Goal: Information Seeking & Learning: Learn about a topic

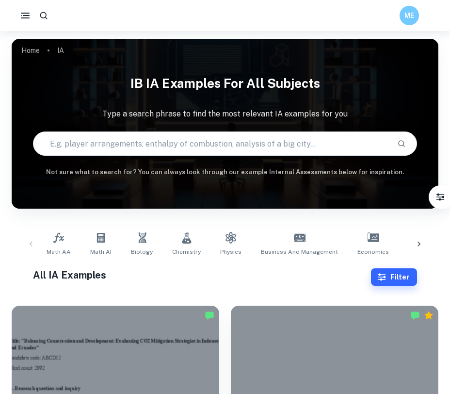
click at [89, 142] on input "text" at bounding box center [211, 143] width 356 height 27
click at [346, 233] on icon at bounding box center [374, 238] width 12 height 12
click at [16, 13] on button "button" at bounding box center [25, 15] width 19 height 19
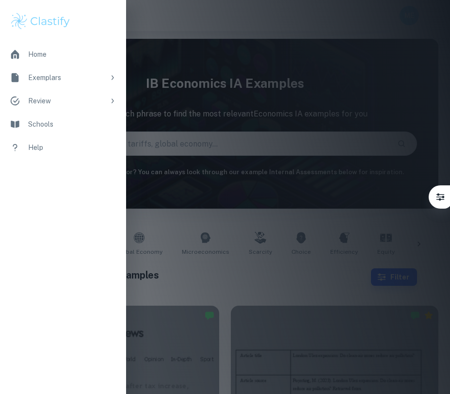
click at [142, 24] on div at bounding box center [225, 197] width 450 height 394
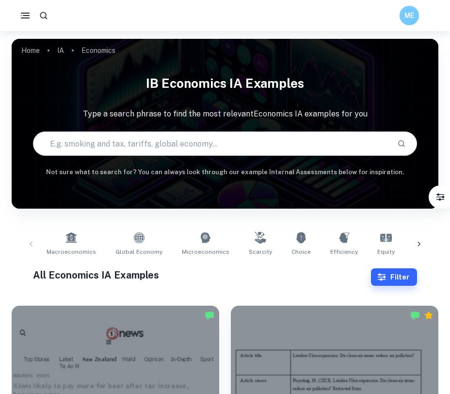
click at [279, 138] on input "text" at bounding box center [211, 143] width 356 height 27
type input "ee"
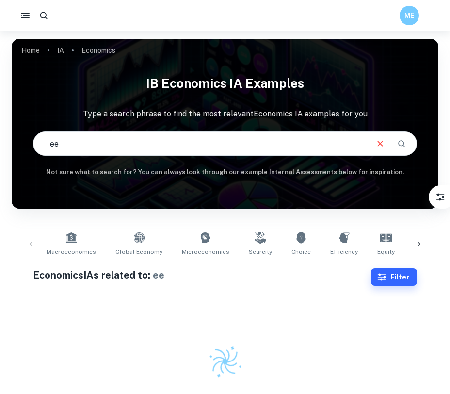
click at [41, 13] on icon "button" at bounding box center [43, 15] width 7 height 7
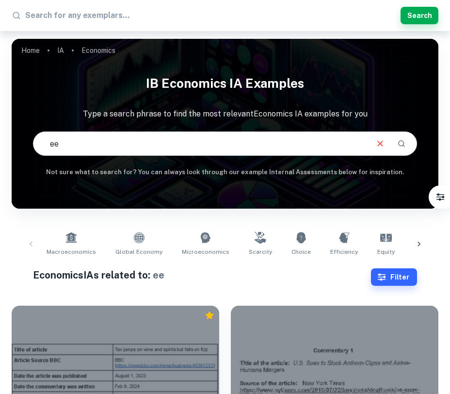
click at [43, 16] on div "​ Search ME" at bounding box center [225, 15] width 450 height 19
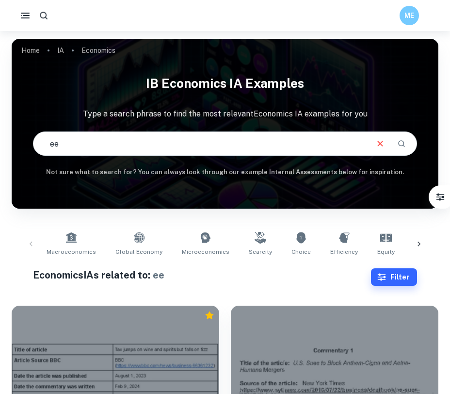
click at [43, 16] on icon "button" at bounding box center [44, 16] width 10 height 10
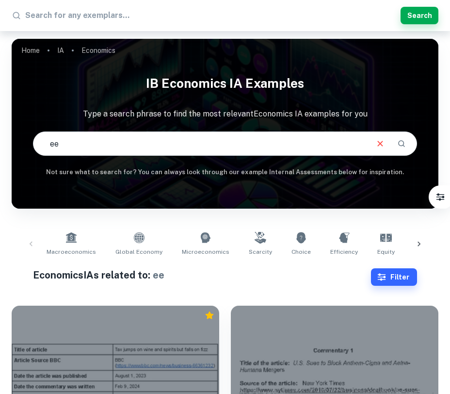
click at [43, 16] on input "text" at bounding box center [211, 16] width 372 height 16
click at [56, 15] on input "text" at bounding box center [211, 16] width 372 height 16
type input "extended essay"
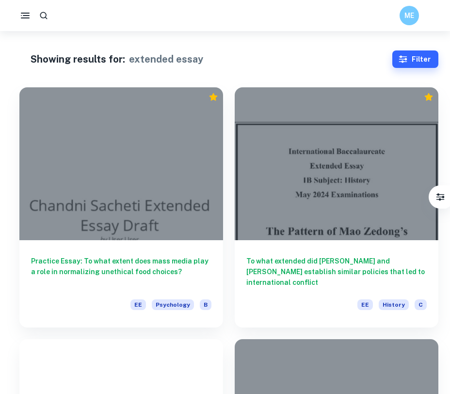
click at [346, 50] on button "Filter" at bounding box center [416, 58] width 46 height 17
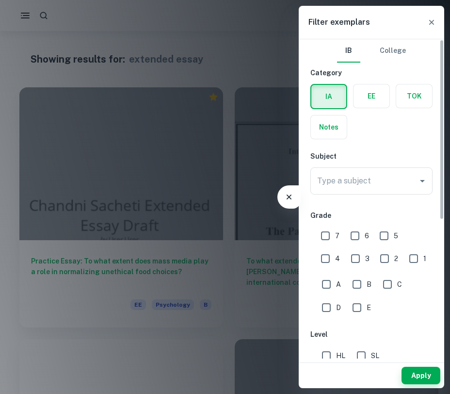
click at [237, 27] on div at bounding box center [225, 197] width 450 height 394
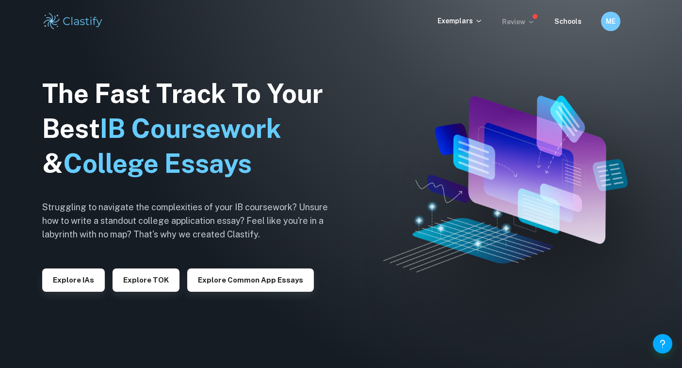
click at [533, 20] on icon at bounding box center [531, 22] width 8 height 8
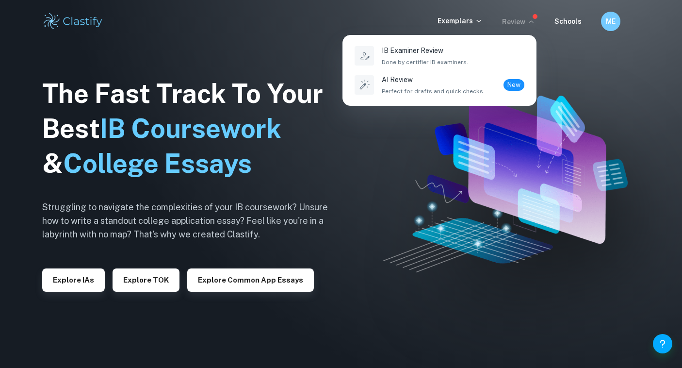
click at [476, 20] on div at bounding box center [341, 184] width 682 height 368
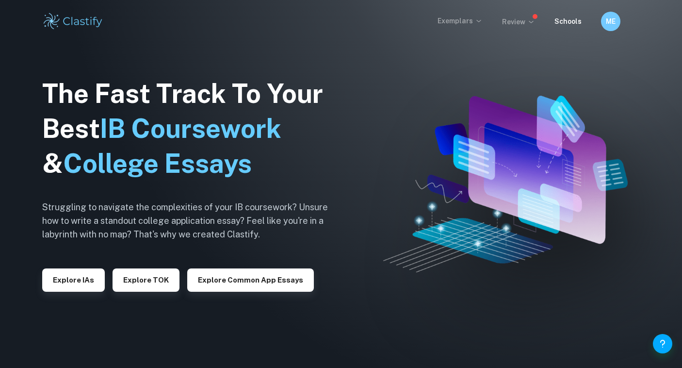
click at [480, 21] on icon at bounding box center [479, 21] width 8 height 8
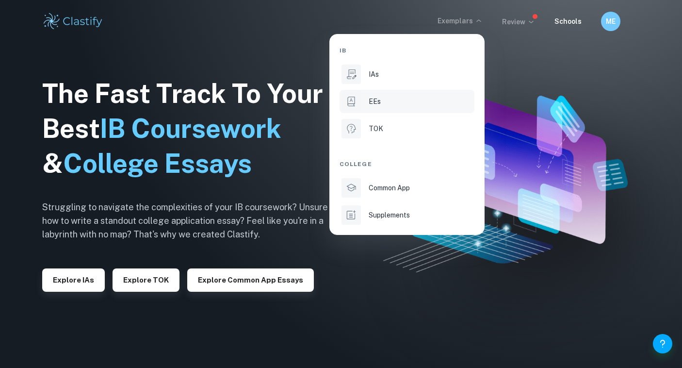
click at [371, 98] on p "EEs" at bounding box center [375, 101] width 12 height 11
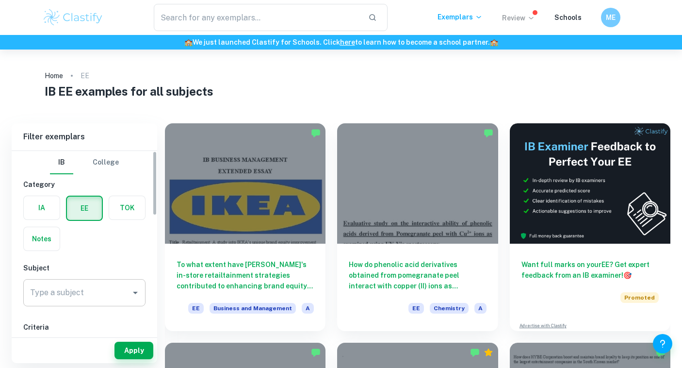
click at [117, 286] on input "Type a subject" at bounding box center [77, 292] width 99 height 18
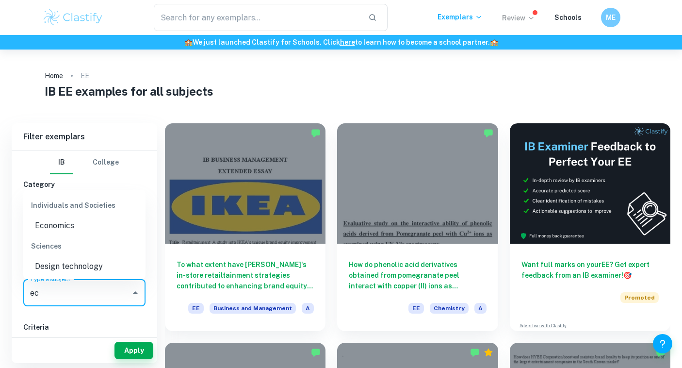
click at [63, 228] on li "Economics" at bounding box center [84, 225] width 122 height 17
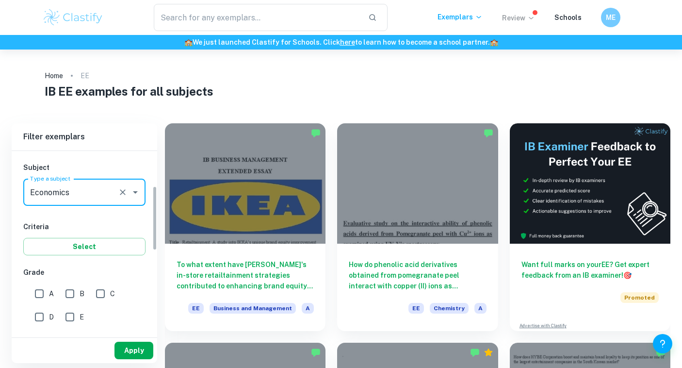
scroll to position [112, 0]
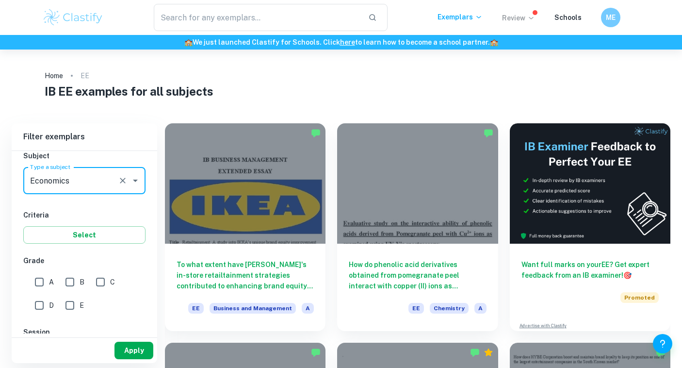
type input "Economics"
click at [133, 354] on button "Apply" at bounding box center [134, 350] width 39 height 17
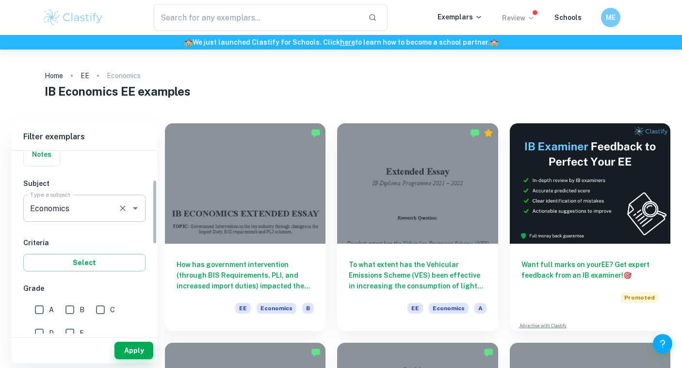
scroll to position [84, 0]
click at [40, 304] on input "A" at bounding box center [39, 309] width 19 height 19
checkbox input "true"
click at [141, 351] on button "Apply" at bounding box center [134, 350] width 39 height 17
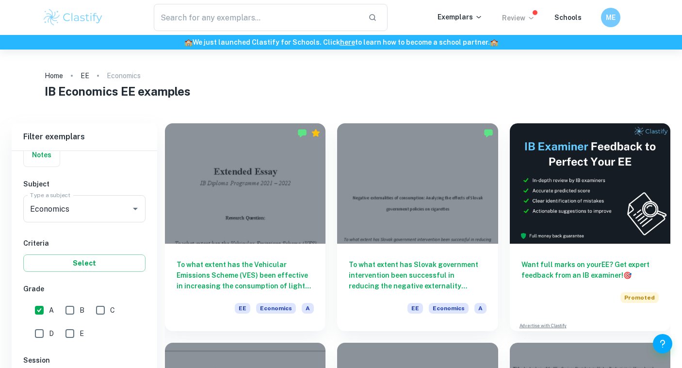
scroll to position [44, 0]
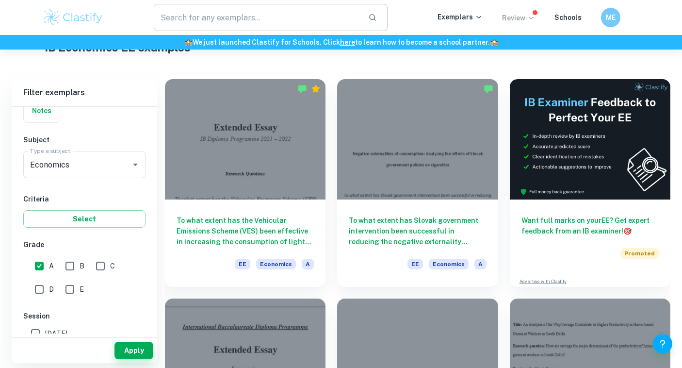
click at [269, 29] on input "text" at bounding box center [257, 17] width 207 height 27
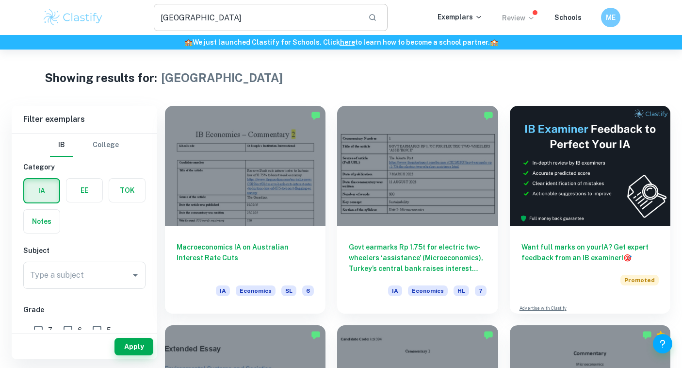
click at [354, 15] on input "[GEOGRAPHIC_DATA]" at bounding box center [257, 17] width 207 height 27
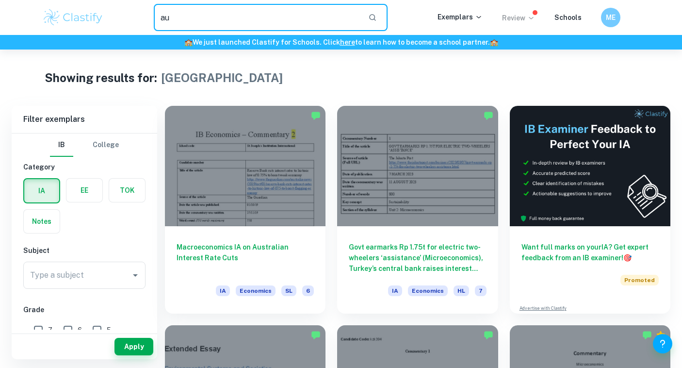
type input "a"
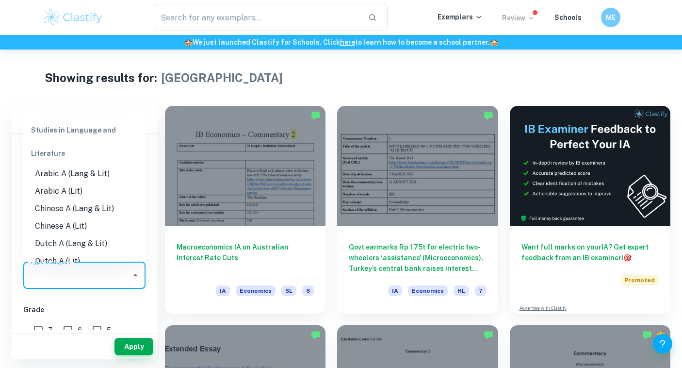
click at [103, 280] on input "Type a subject" at bounding box center [77, 275] width 99 height 18
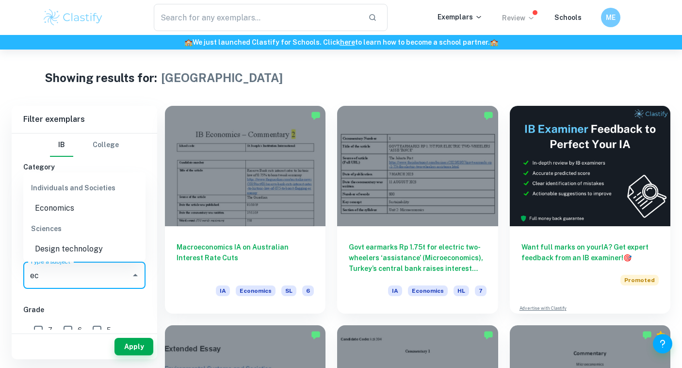
click at [82, 213] on li "Economics" at bounding box center [84, 207] width 122 height 17
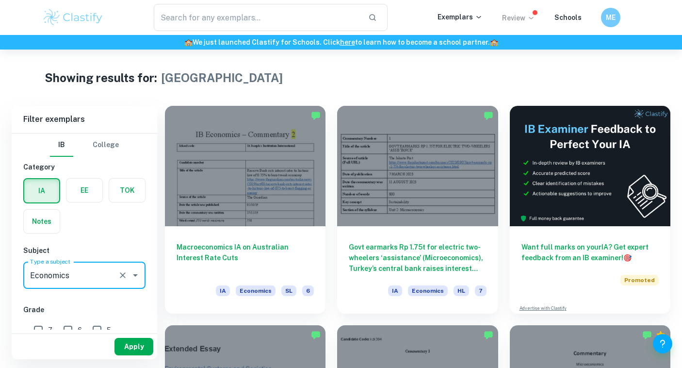
type input "Economics"
click at [139, 351] on button "Apply" at bounding box center [134, 346] width 39 height 17
type input "[GEOGRAPHIC_DATA]"
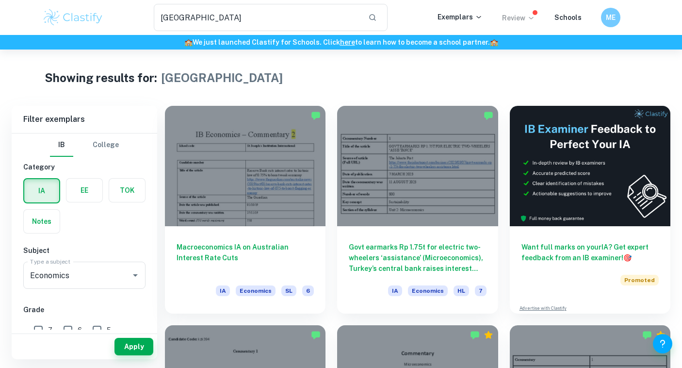
click at [142, 335] on div "Apply" at bounding box center [85, 346] width 146 height 25
click at [141, 342] on button "Apply" at bounding box center [134, 346] width 39 height 17
